Goal: Task Accomplishment & Management: Manage account settings

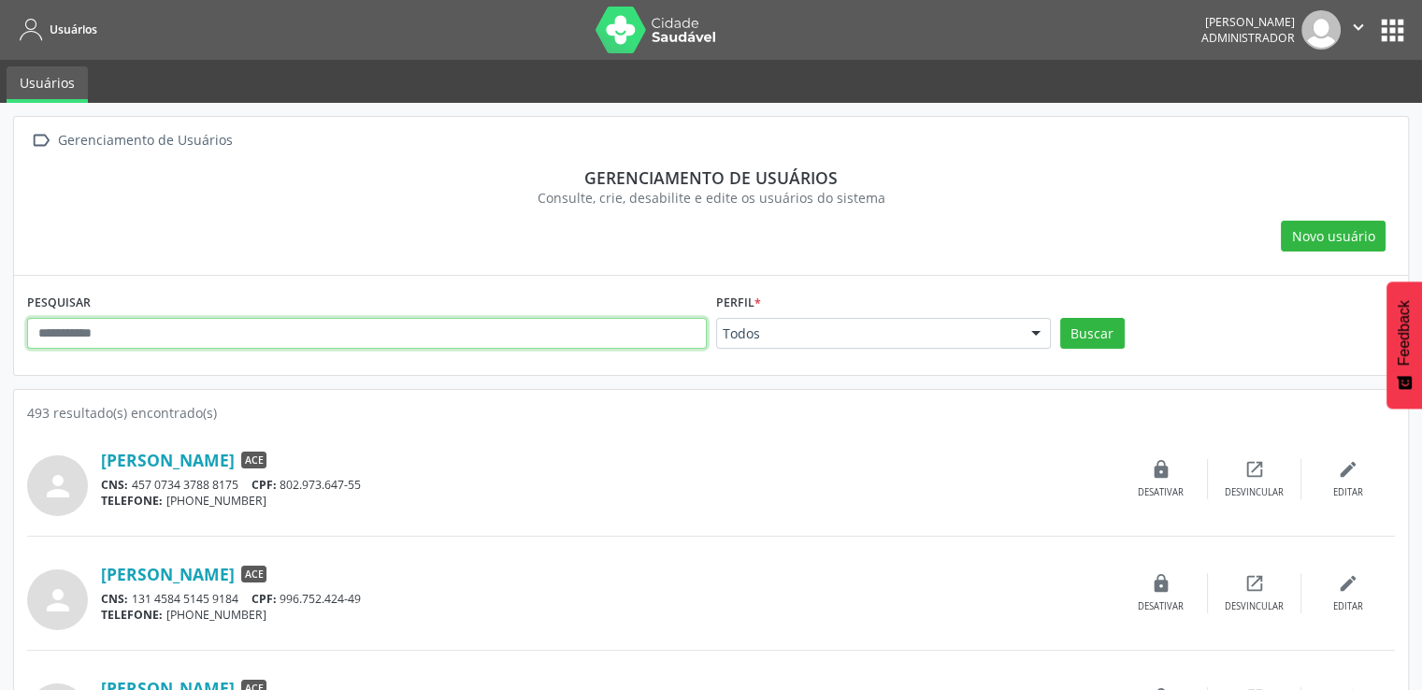
click at [515, 329] on input "text" at bounding box center [366, 334] width 679 height 32
type input "******"
click at [1060, 318] on button "Buscar" at bounding box center [1092, 334] width 64 height 32
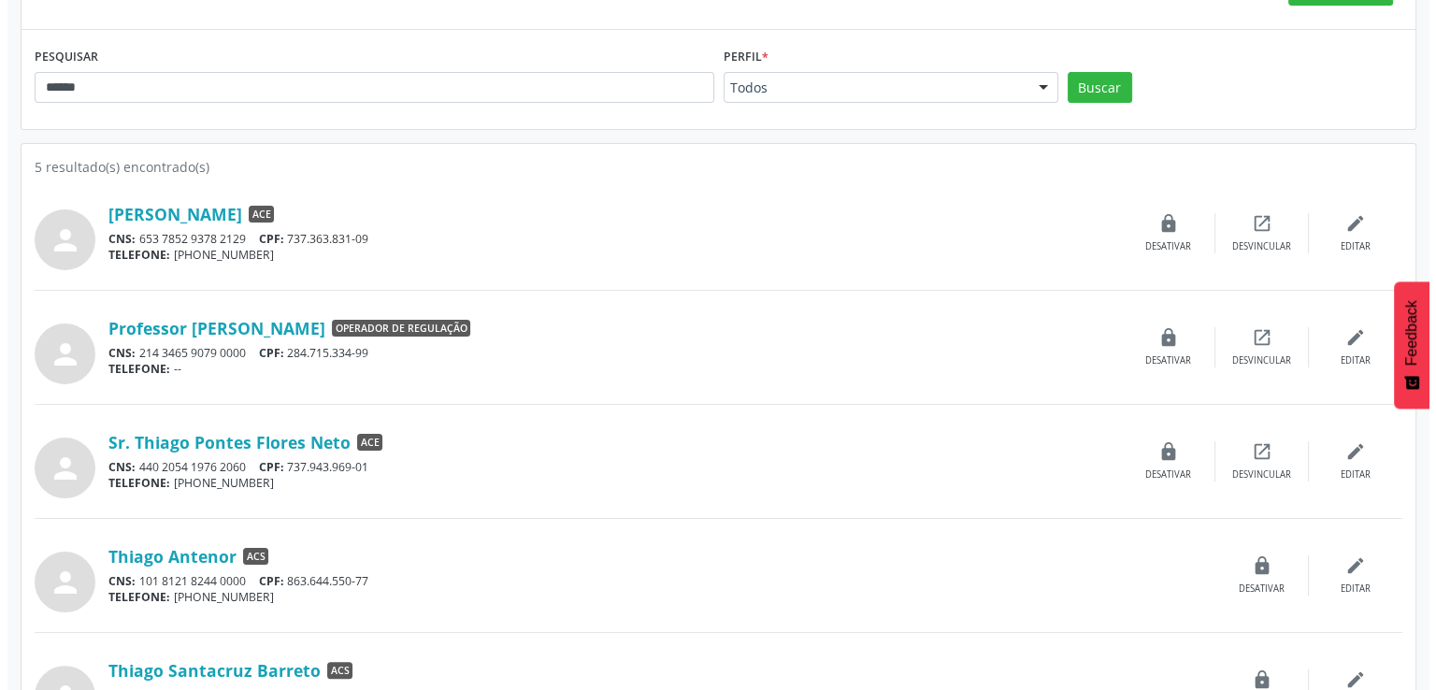
scroll to position [307, 0]
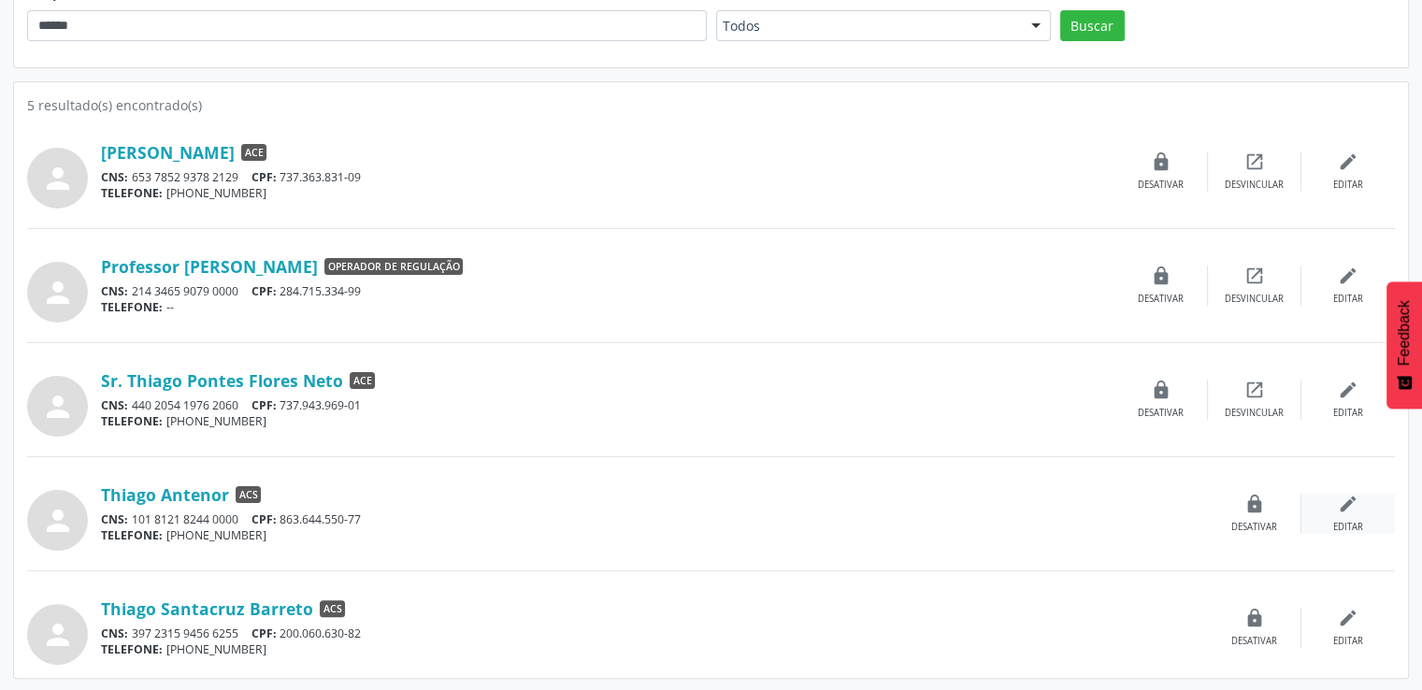
click at [1350, 500] on icon "edit" at bounding box center [1347, 503] width 21 height 21
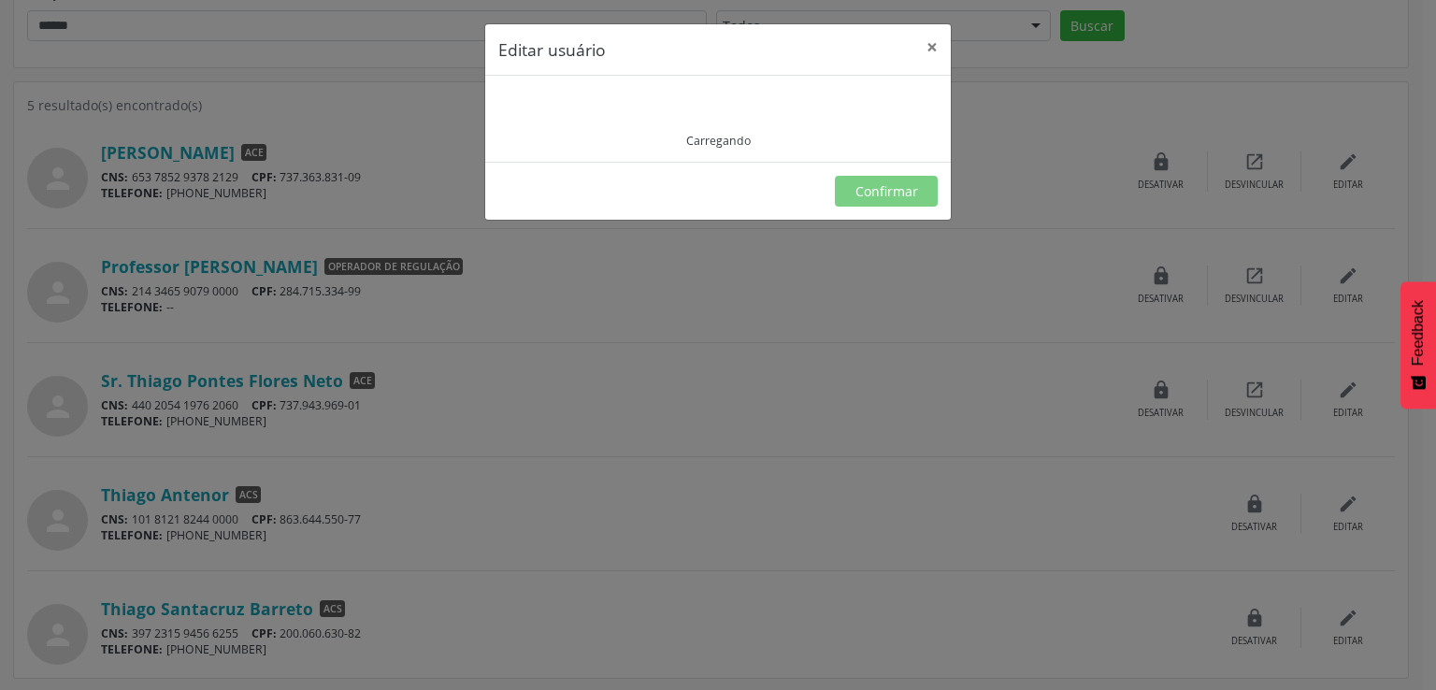
type input "**********"
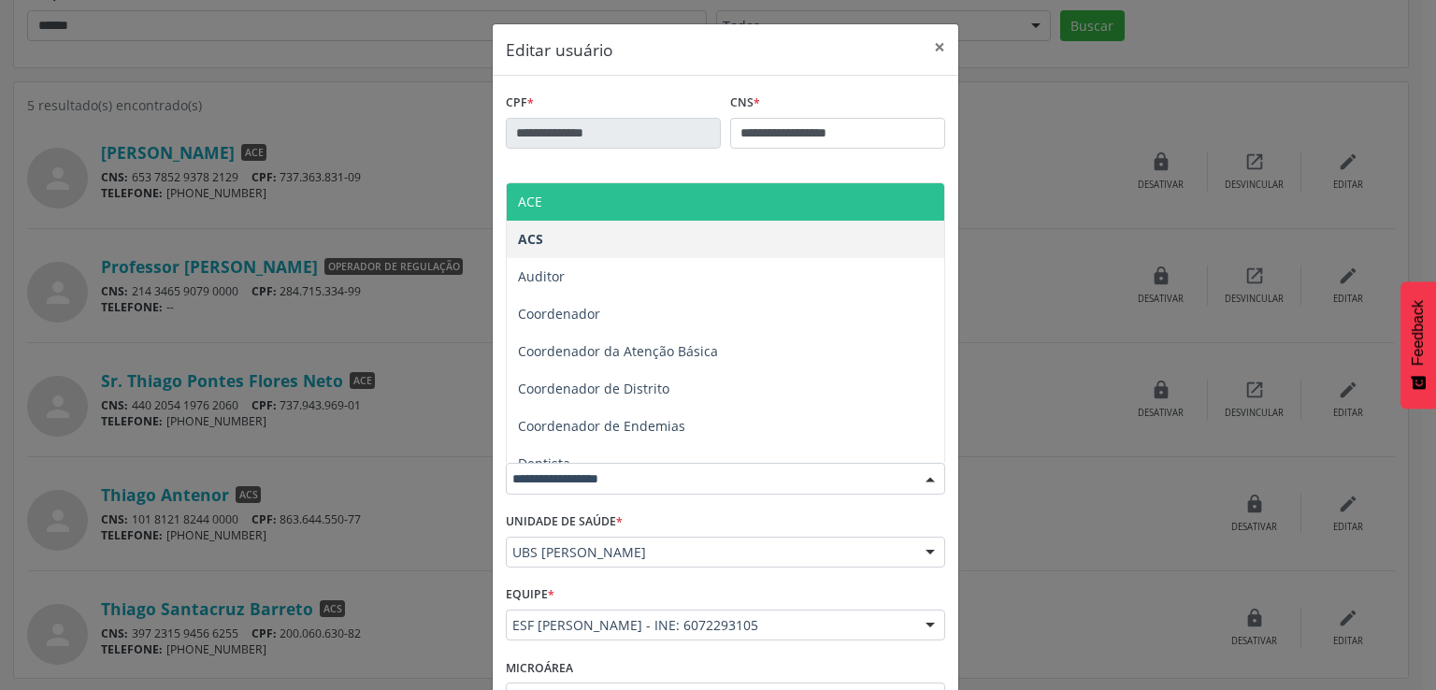
click at [619, 237] on ul "ACE ACS Auditor Coordenador Coordenador da Atenção Básica Coordenador de Distri…" at bounding box center [725, 594] width 437 height 822
click at [624, 208] on span "ACE" at bounding box center [725, 201] width 437 height 37
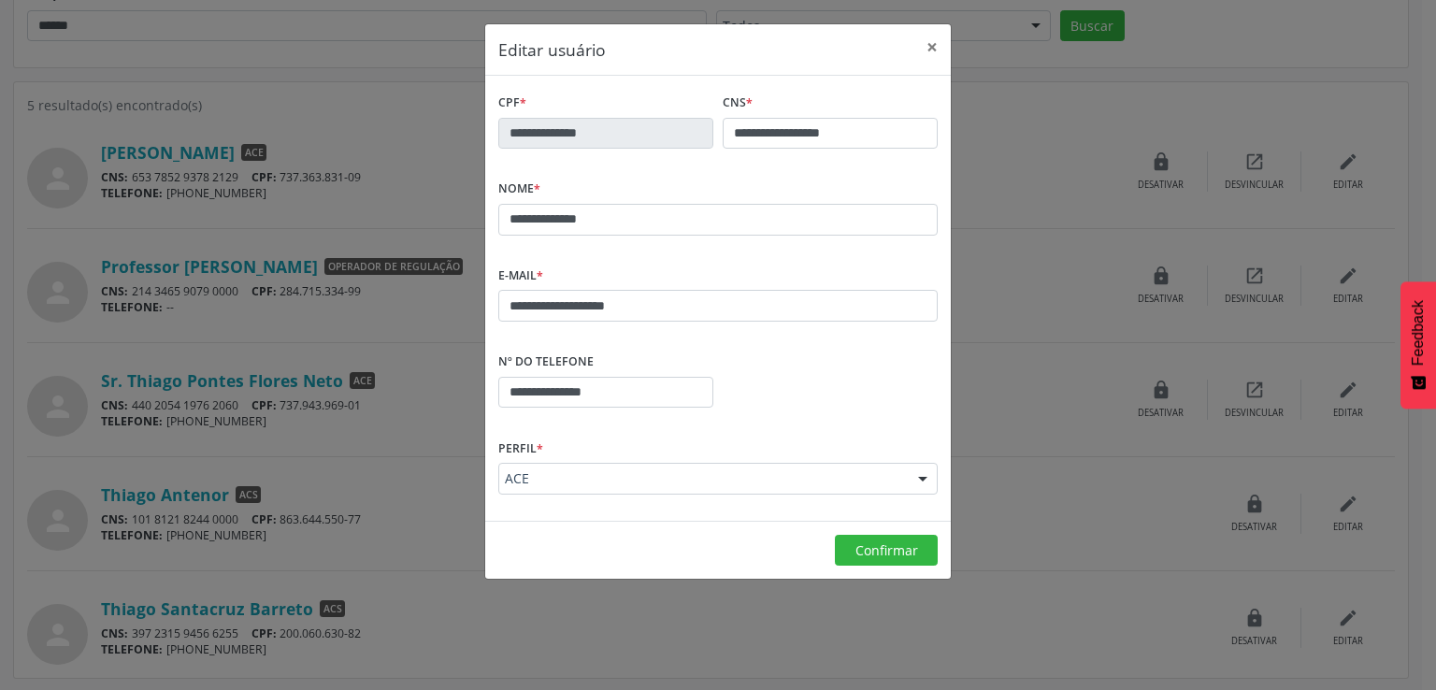
click at [753, 444] on div "Perfil * ACE ACE ACS Auditor Coordenador Coordenador da Atenção Básica Coordena…" at bounding box center [717, 464] width 439 height 60
click at [865, 541] on span "Confirmar" at bounding box center [886, 550] width 63 height 18
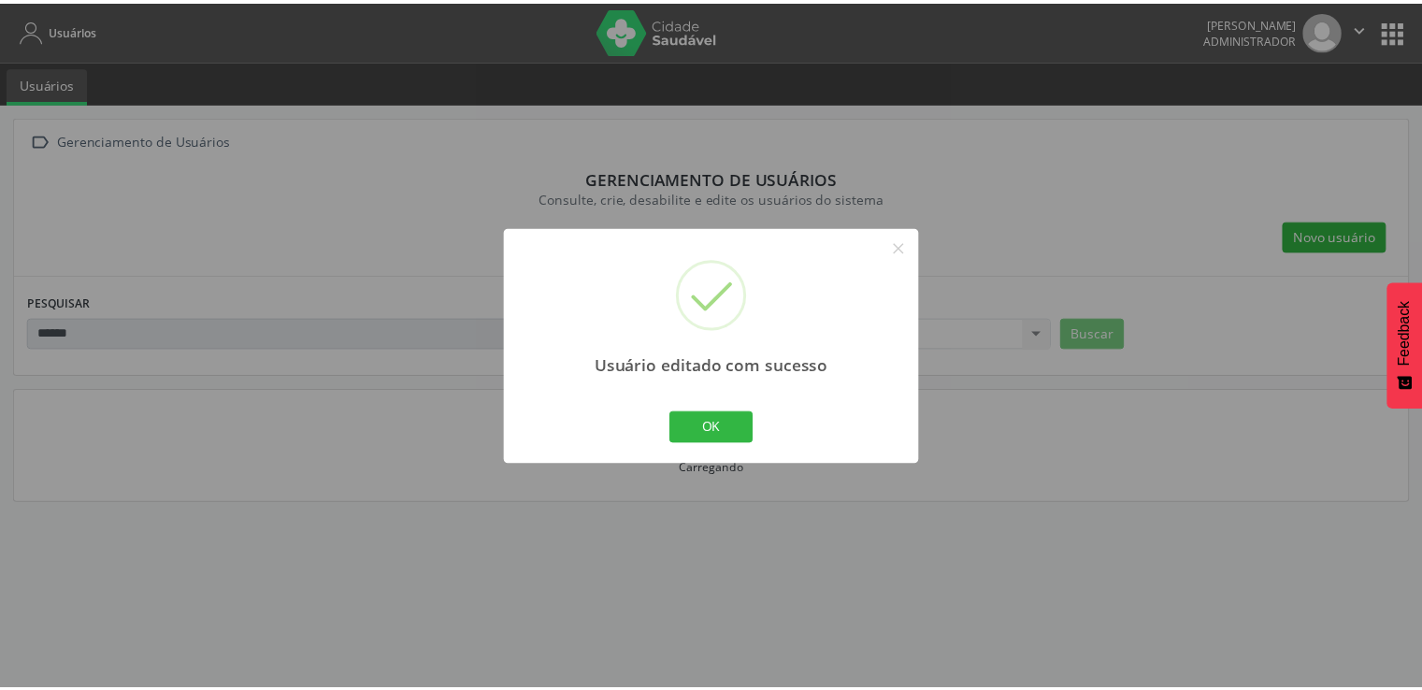
scroll to position [0, 0]
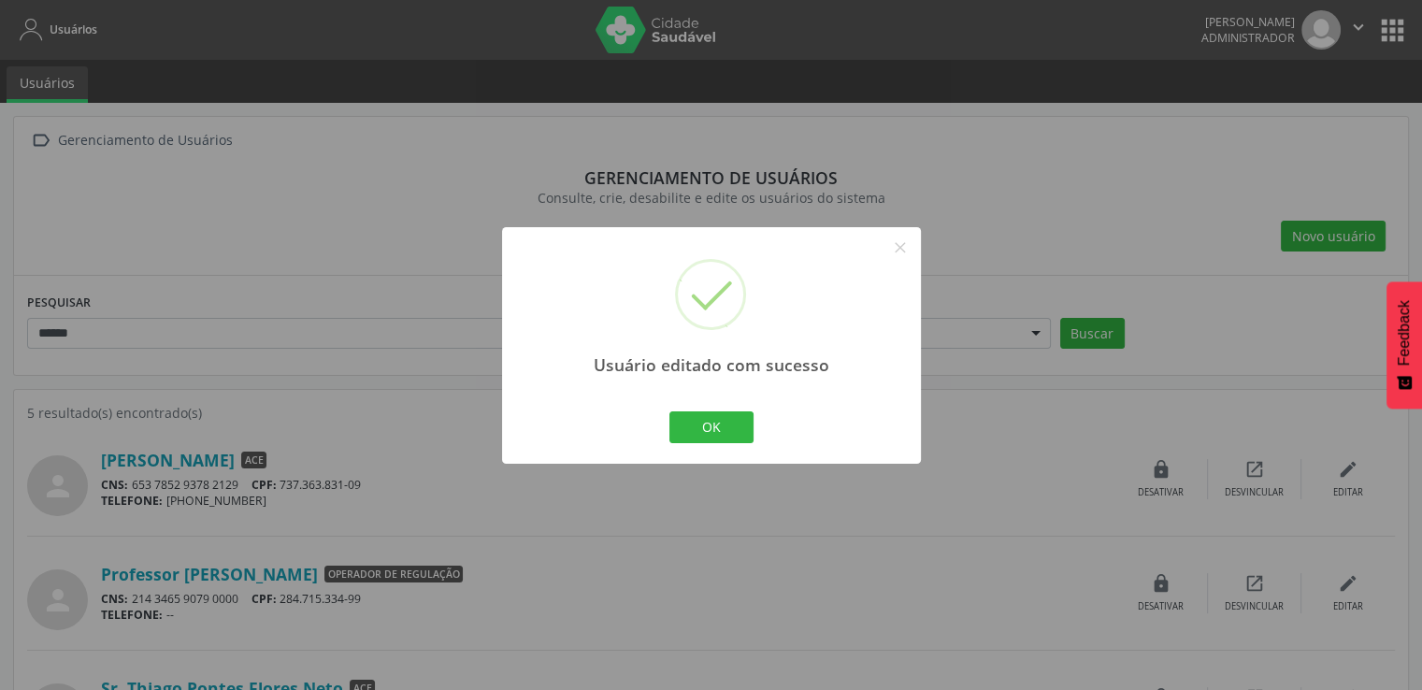
click at [715, 404] on div "Usuário editado com sucesso × OK Cancel" at bounding box center [711, 345] width 419 height 236
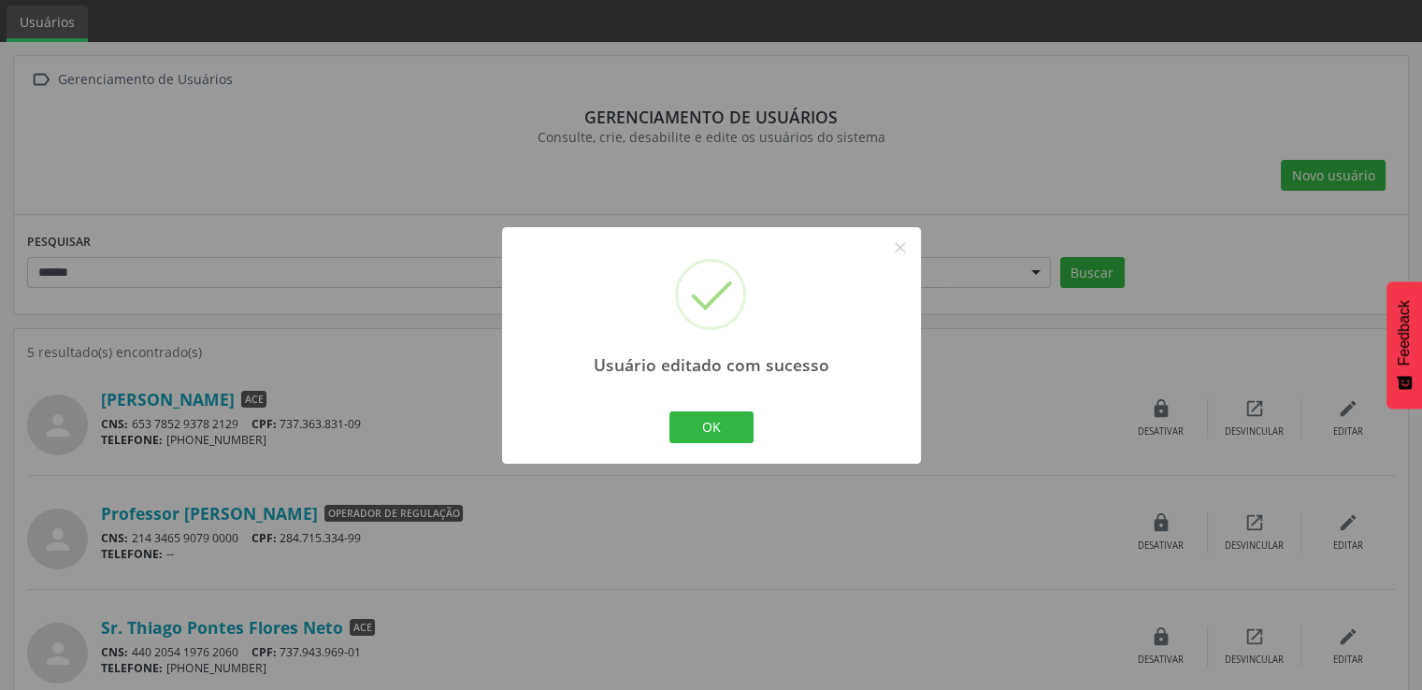
scroll to position [93, 0]
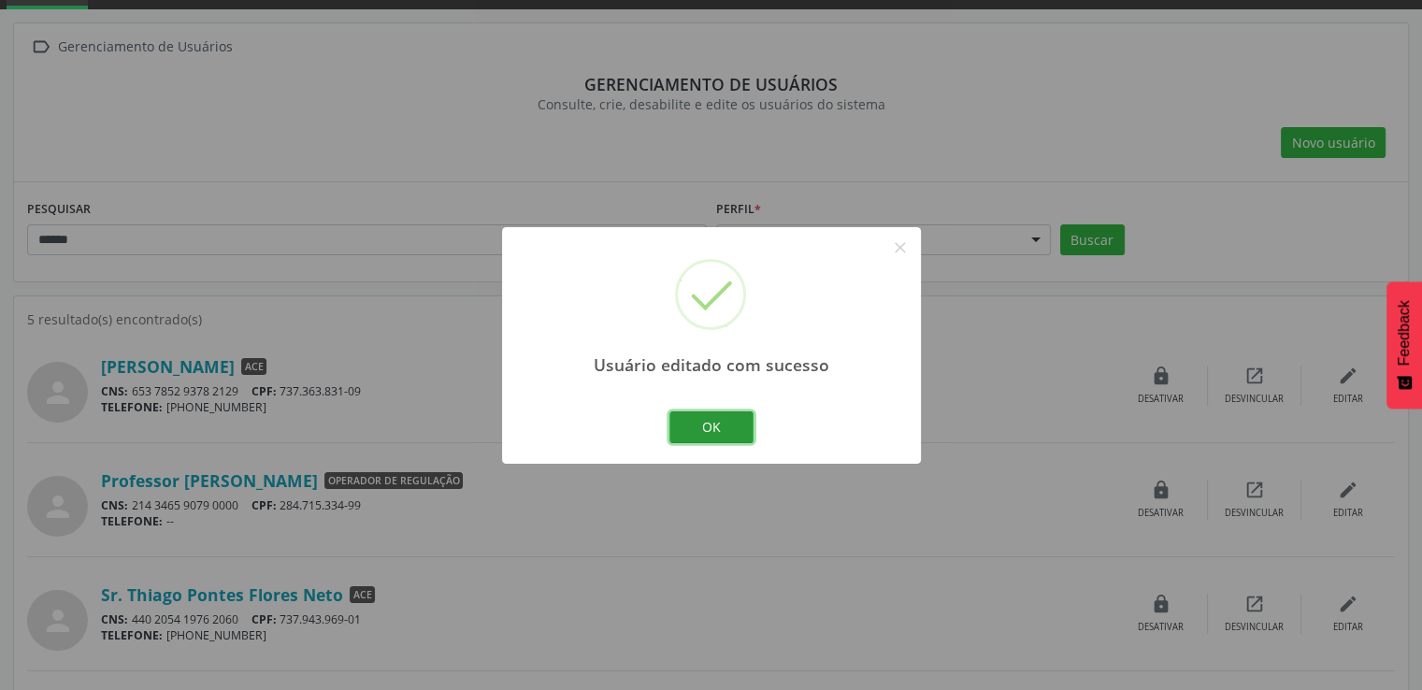
drag, startPoint x: 710, startPoint y: 431, endPoint x: 710, endPoint y: 446, distance: 15.0
click at [710, 446] on div "Usuário editado com sucesso × OK Cancel" at bounding box center [711, 345] width 419 height 236
click at [708, 411] on div "Usuário editado com sucesso × OK Cancel" at bounding box center [711, 345] width 419 height 236
click at [713, 437] on button "OK" at bounding box center [711, 427] width 84 height 32
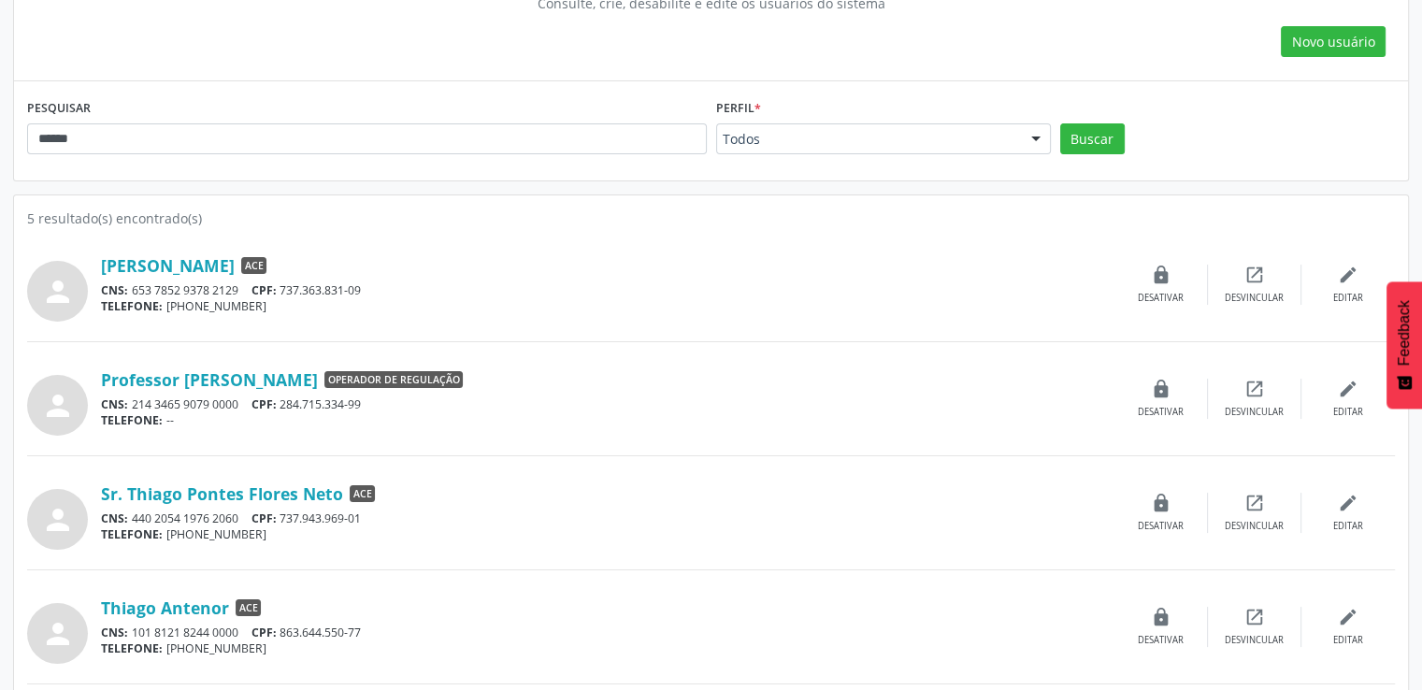
scroll to position [307, 0]
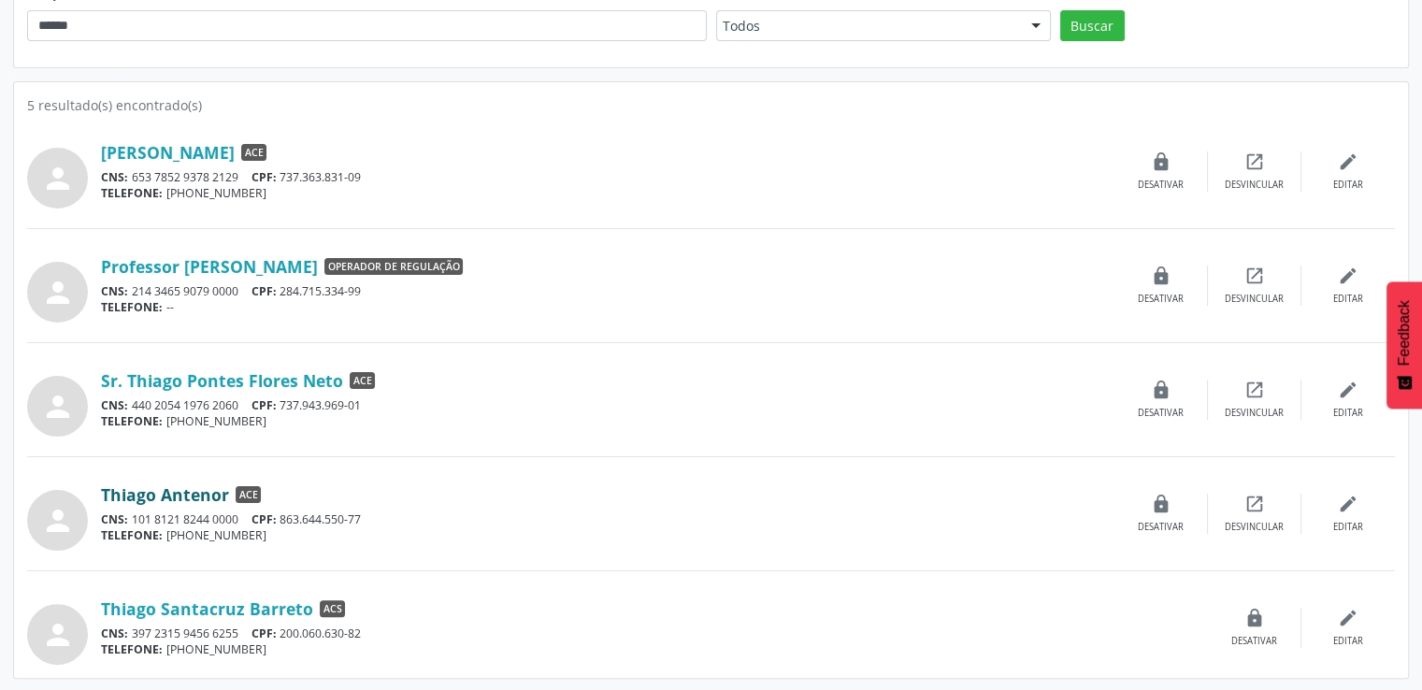
click at [198, 489] on link "Thiago Antenor" at bounding box center [165, 494] width 128 height 21
